Goal: Browse casually: Explore the website without a specific task or goal

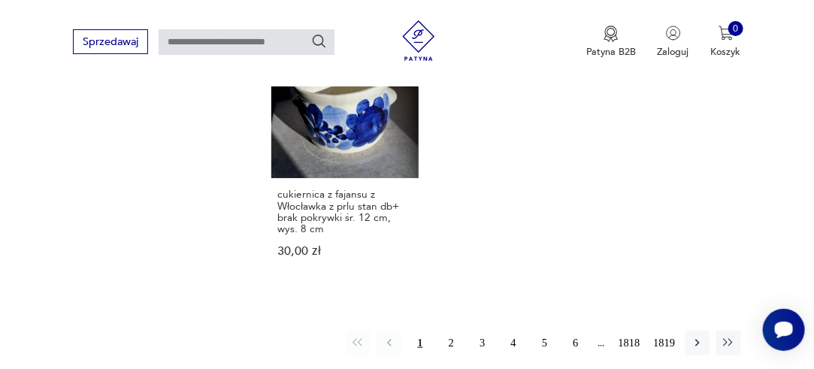
scroll to position [1912, 0]
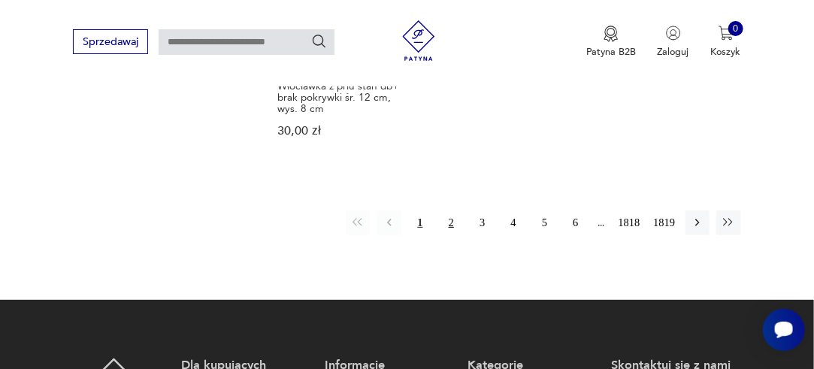
click at [450, 210] on button "2" at bounding box center [451, 222] width 24 height 24
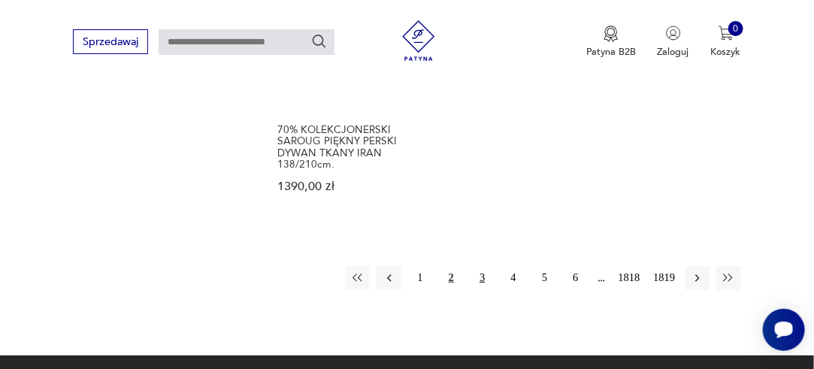
scroll to position [1846, 0]
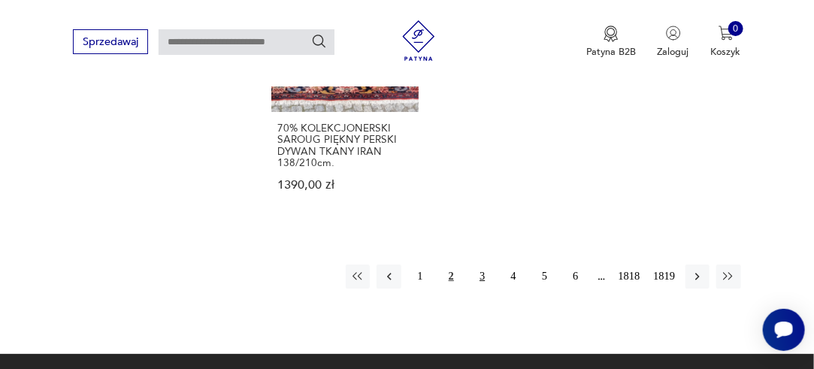
click at [481, 264] on button "3" at bounding box center [482, 276] width 24 height 24
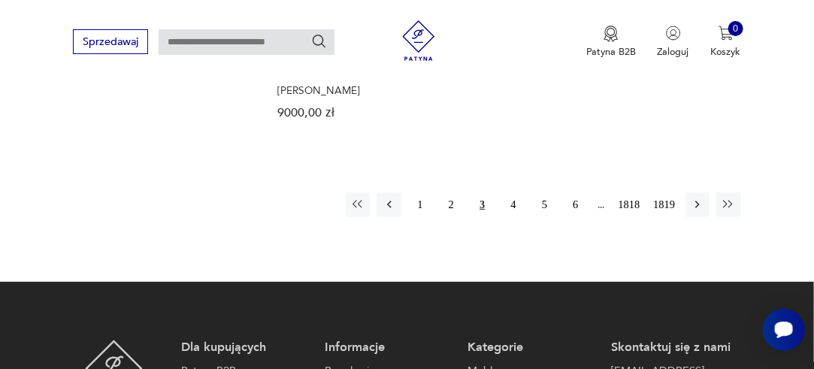
scroll to position [1966, 0]
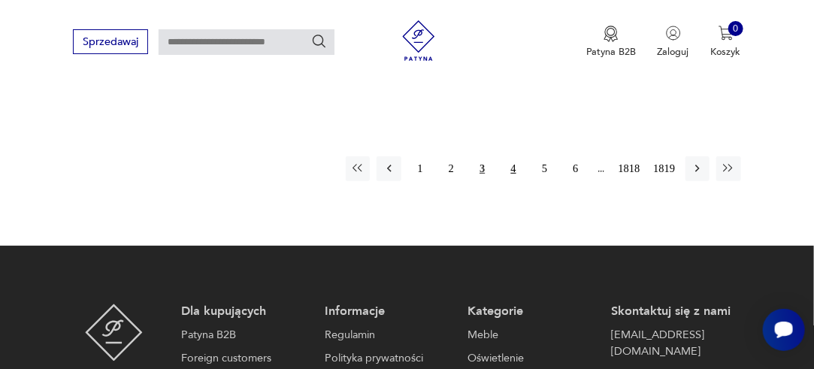
click at [512, 156] on button "4" at bounding box center [513, 168] width 24 height 24
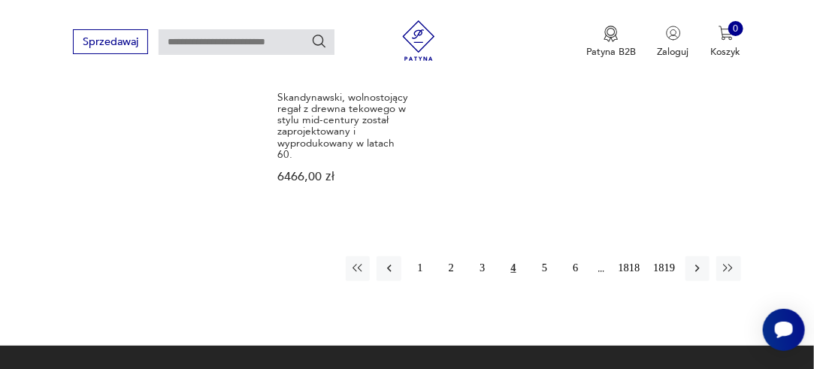
scroll to position [1966, 0]
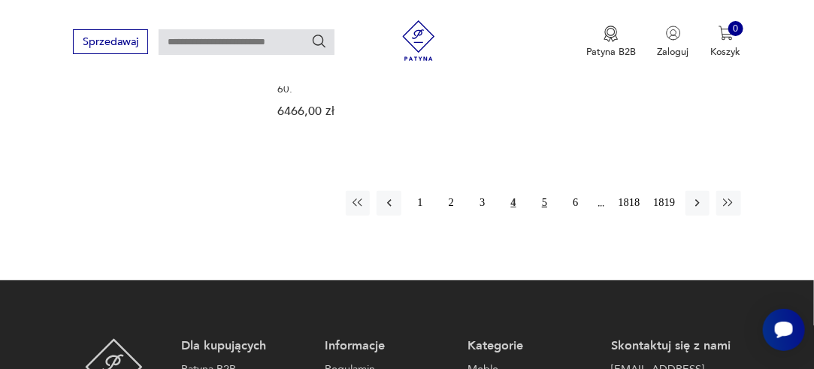
click at [542, 191] on button "5" at bounding box center [544, 203] width 24 height 24
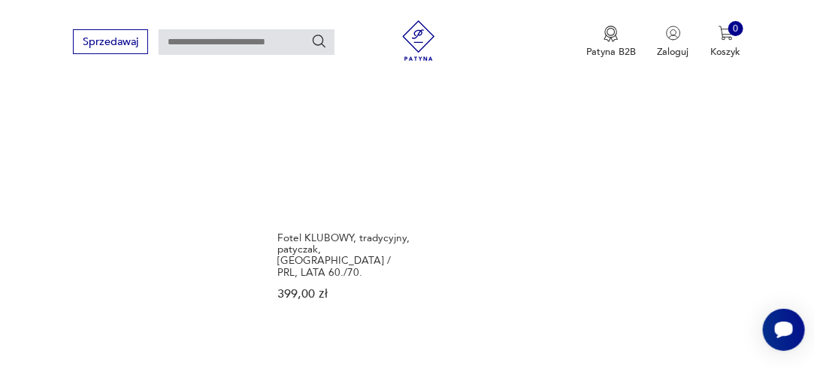
scroll to position [1755, 0]
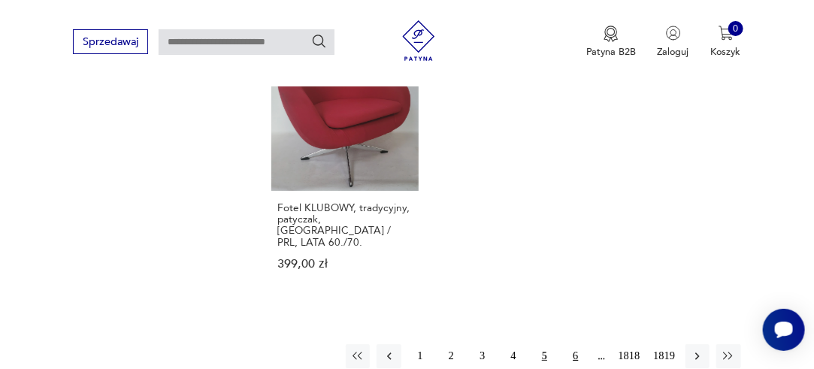
click at [576, 344] on button "6" at bounding box center [575, 356] width 24 height 24
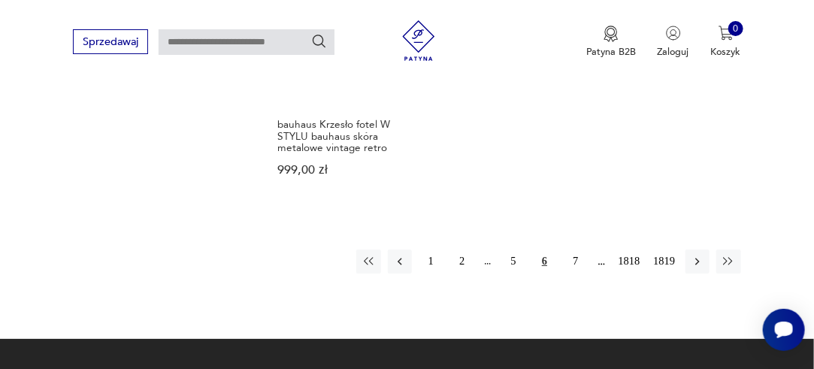
scroll to position [1846, 0]
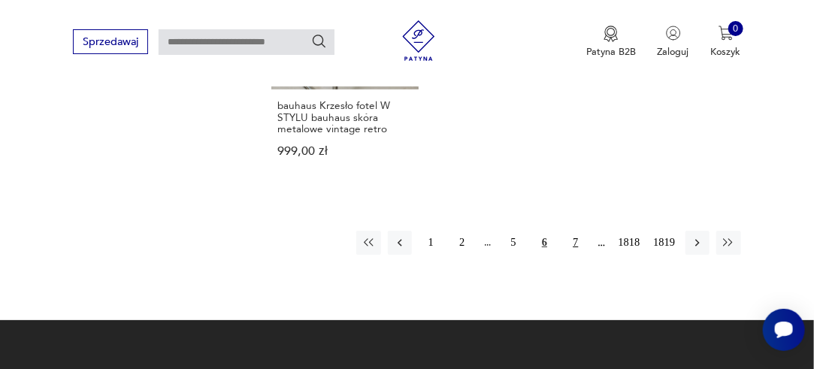
click at [575, 231] on button "7" at bounding box center [575, 243] width 24 height 24
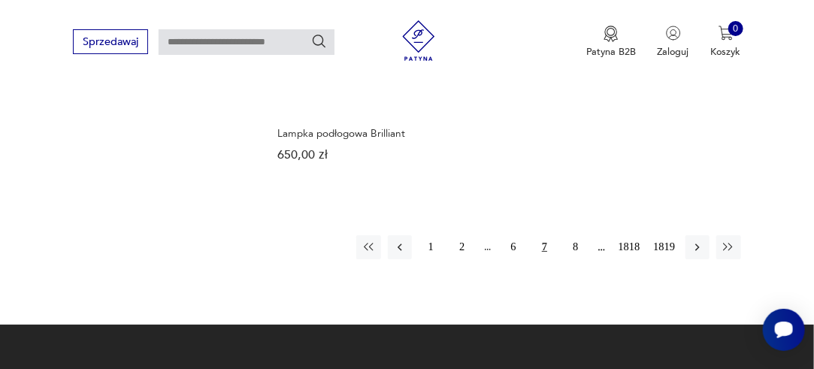
scroll to position [1846, 0]
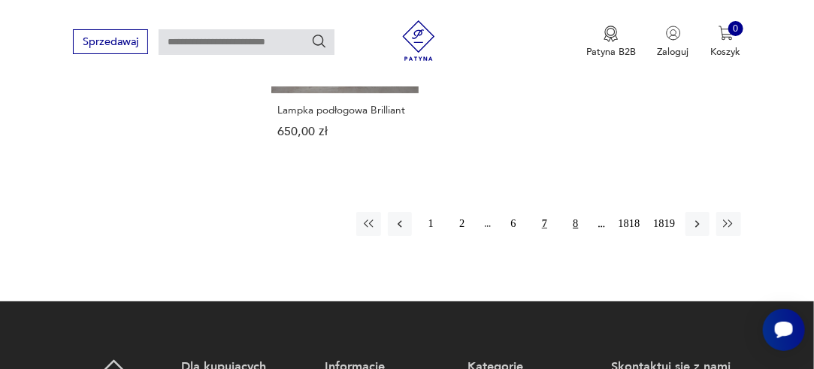
click at [575, 212] on button "8" at bounding box center [575, 224] width 24 height 24
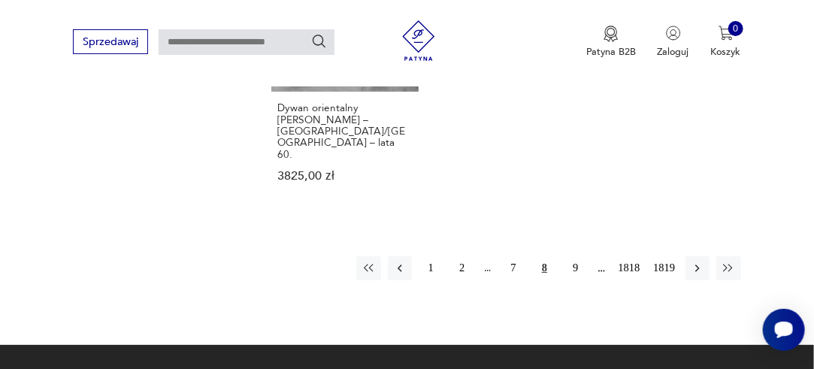
scroll to position [1846, 0]
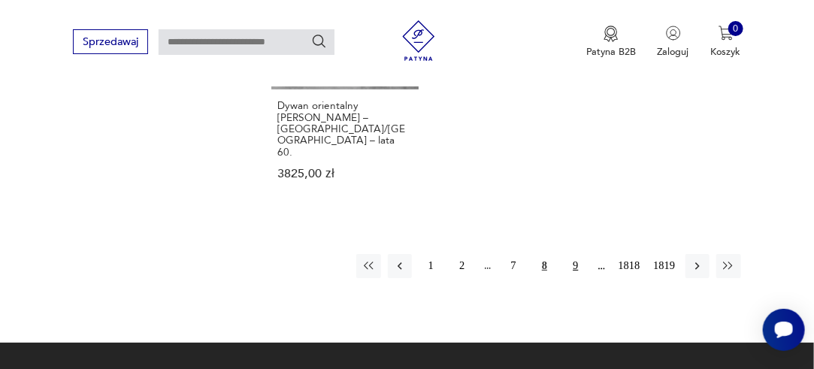
click at [576, 254] on button "9" at bounding box center [575, 266] width 24 height 24
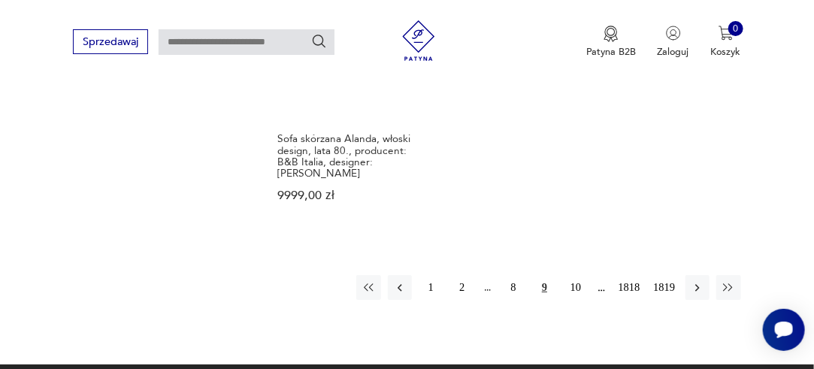
scroll to position [1816, 0]
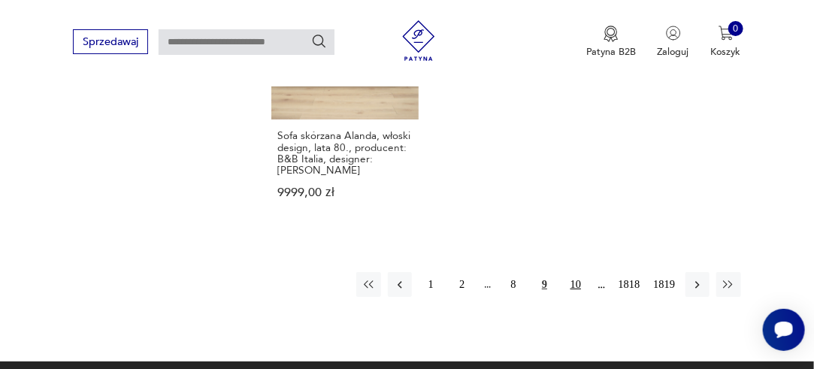
click at [571, 279] on button "10" at bounding box center [575, 284] width 24 height 24
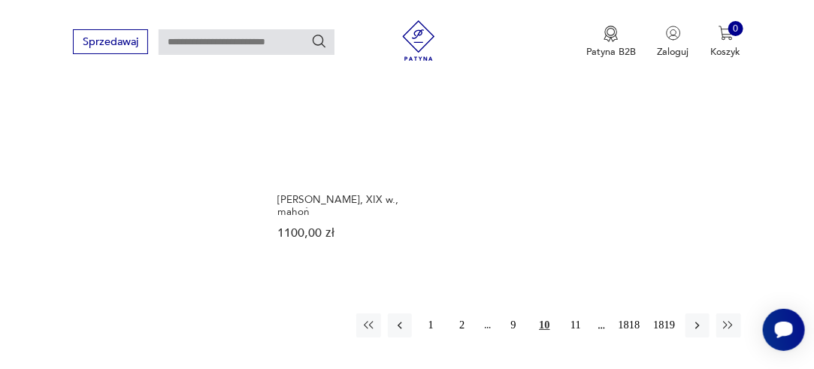
scroll to position [1782, 0]
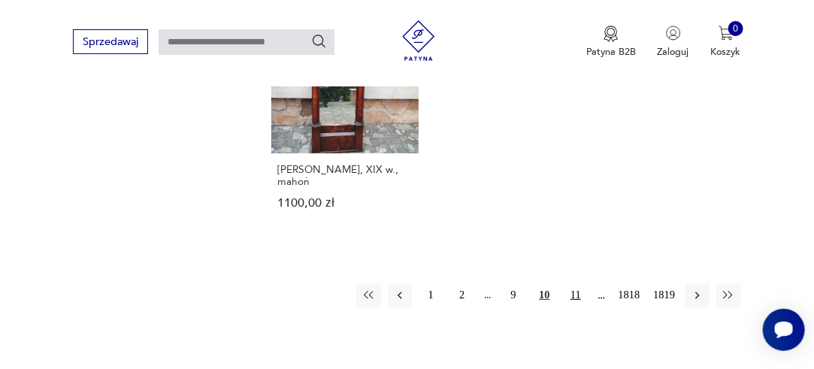
click at [578, 283] on button "11" at bounding box center [575, 295] width 24 height 24
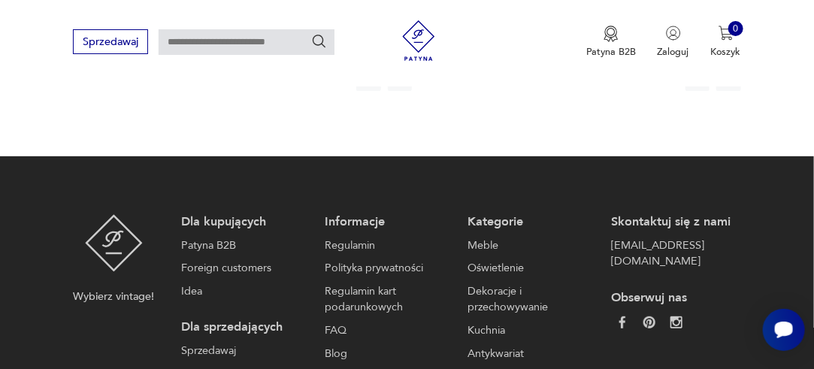
scroll to position [1966, 0]
